Goal: Task Accomplishment & Management: Complete application form

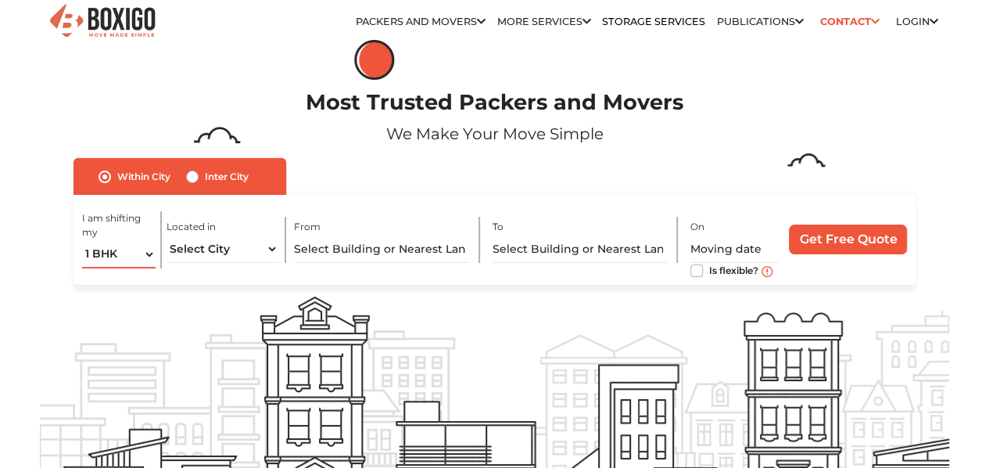
click at [140, 256] on select "1 BHK 2 BHK 3 BHK 3 + BHK FEW ITEMS" at bounding box center [119, 254] width 74 height 27
click at [217, 256] on select "Select City Bangalore Bengaluru Bhopal Bhubaneswar Chennai Coimbatore Cuttack D…" at bounding box center [223, 248] width 112 height 27
select select "Gurugram"
click at [167, 242] on select "Select City Bangalore Bengaluru Bhopal Bhubaneswar Chennai Coimbatore Cuttack D…" at bounding box center [223, 248] width 112 height 27
click at [354, 262] on input "text" at bounding box center [381, 248] width 174 height 27
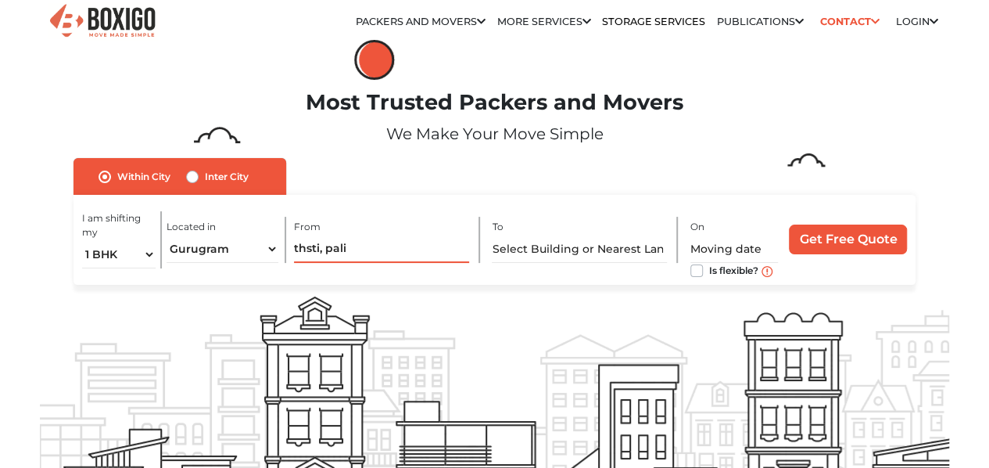
drag, startPoint x: 325, startPoint y: 249, endPoint x: 195, endPoint y: 245, distance: 129.8
click at [195, 245] on div "I am shifting my 1 BHK 2 BHK 3 BHK 3 + BHK FEW ITEMS Located in Select City Ban…" at bounding box center [494, 240] width 842 height 90
click at [367, 253] on input "pali" at bounding box center [381, 248] width 174 height 27
type input "pali, faridabad"
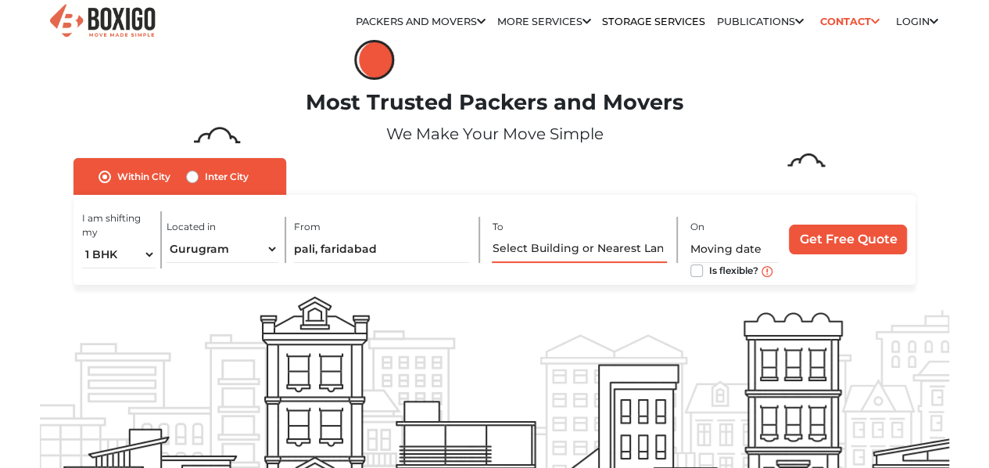
click at [506, 253] on input "text" at bounding box center [579, 248] width 174 height 27
type input "khanpur village, new delhi"
click at [707, 253] on input "text" at bounding box center [734, 248] width 88 height 27
type input "today"
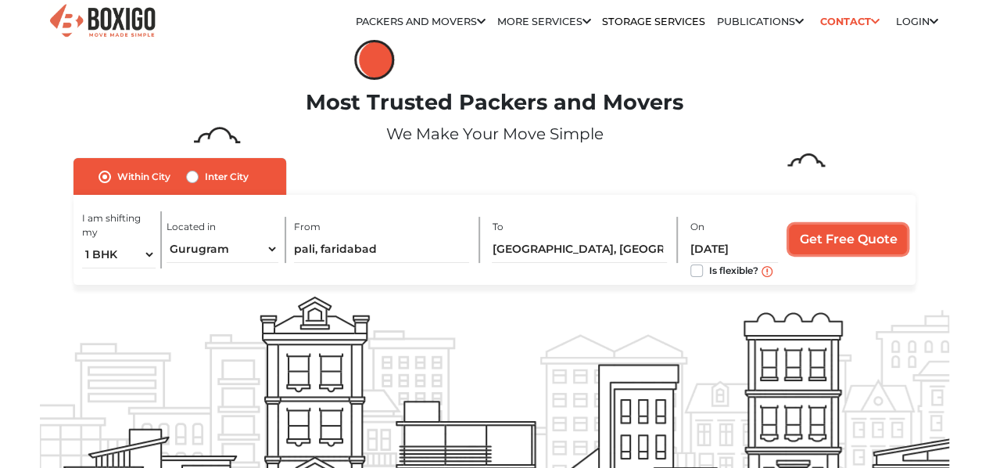
click at [866, 236] on input "Get Free Quote" at bounding box center [848, 239] width 118 height 30
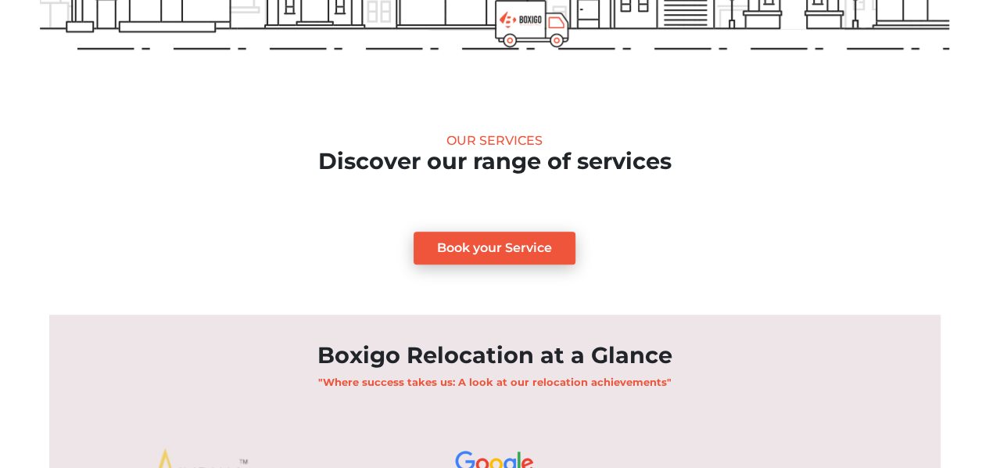
scroll to position [486, 0]
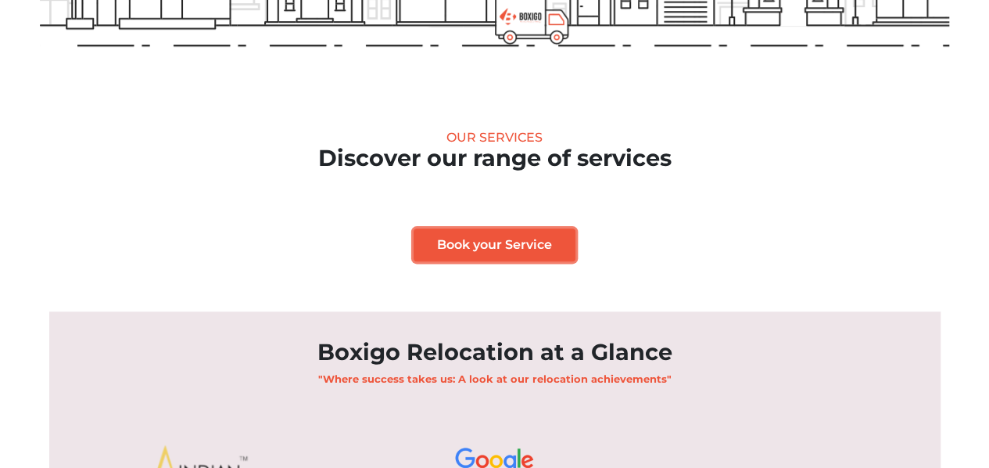
click at [524, 242] on link "Book your Service" at bounding box center [495, 244] width 162 height 33
